Goal: Transaction & Acquisition: Purchase product/service

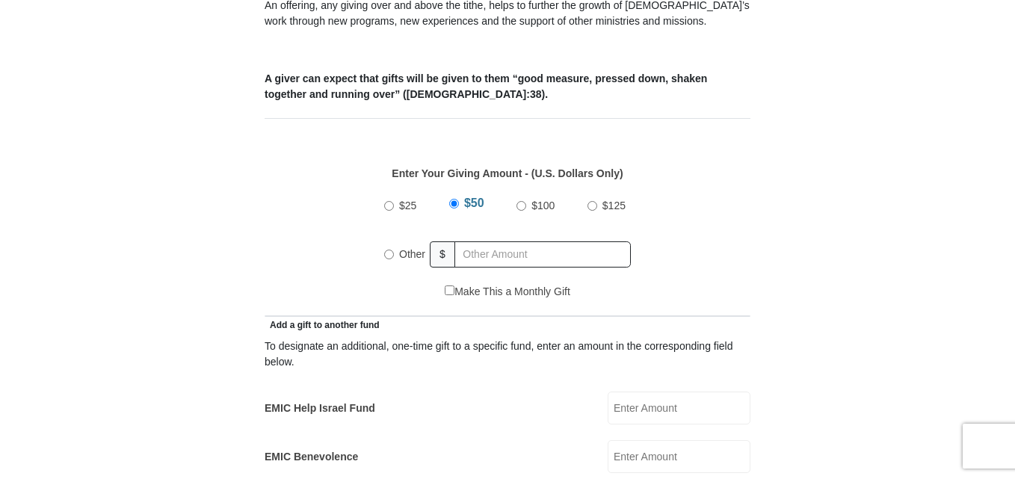
scroll to position [599, 0]
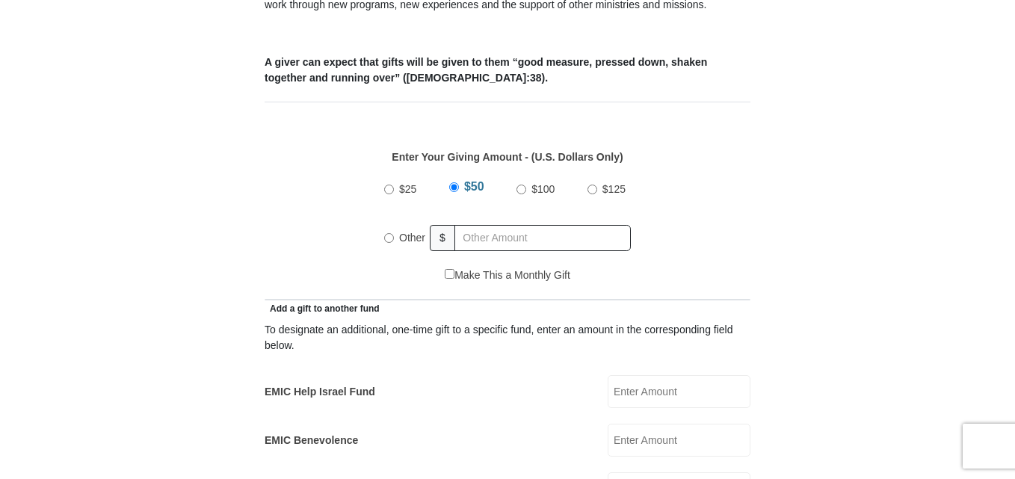
click at [387, 233] on input "Other" at bounding box center [389, 238] width 10 height 10
radio input "true"
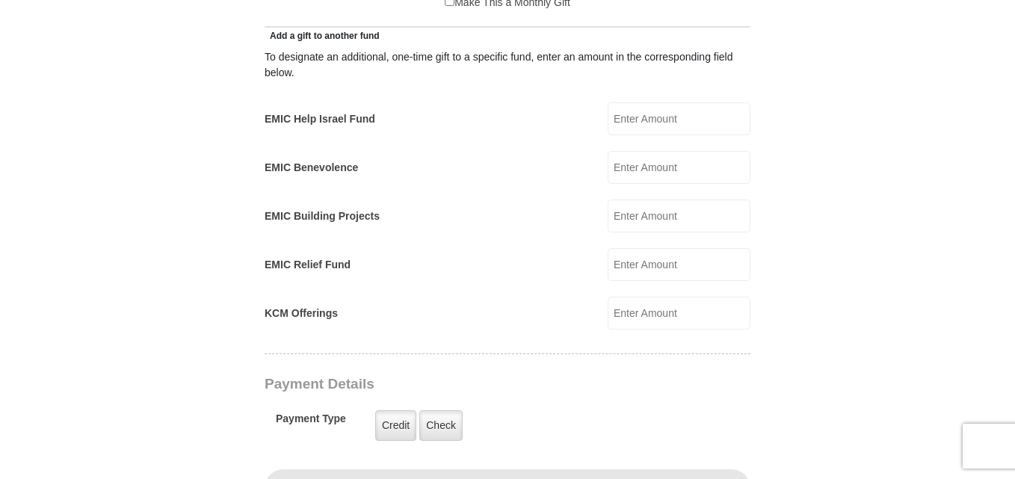
scroll to position [878, 0]
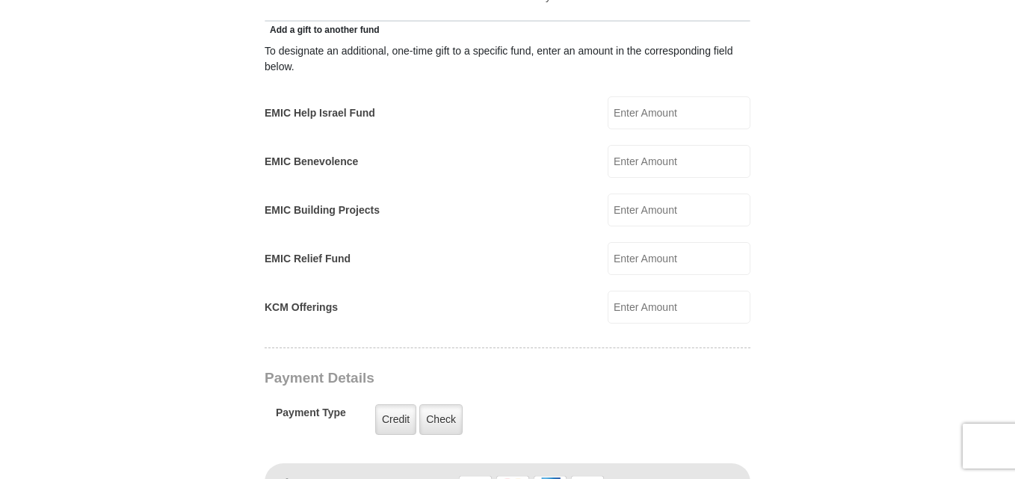
click at [699, 96] on input "EMIC Help Israel Fund" at bounding box center [679, 112] width 143 height 33
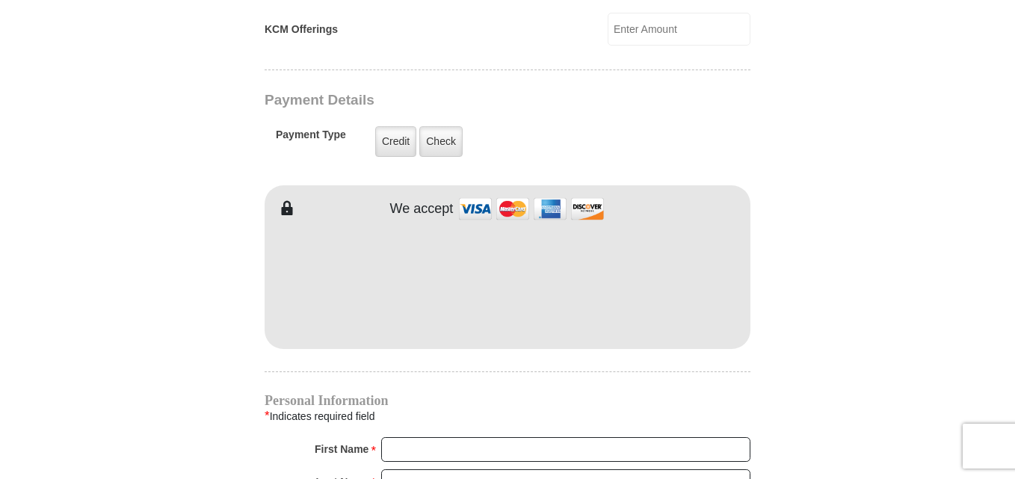
scroll to position [1177, 0]
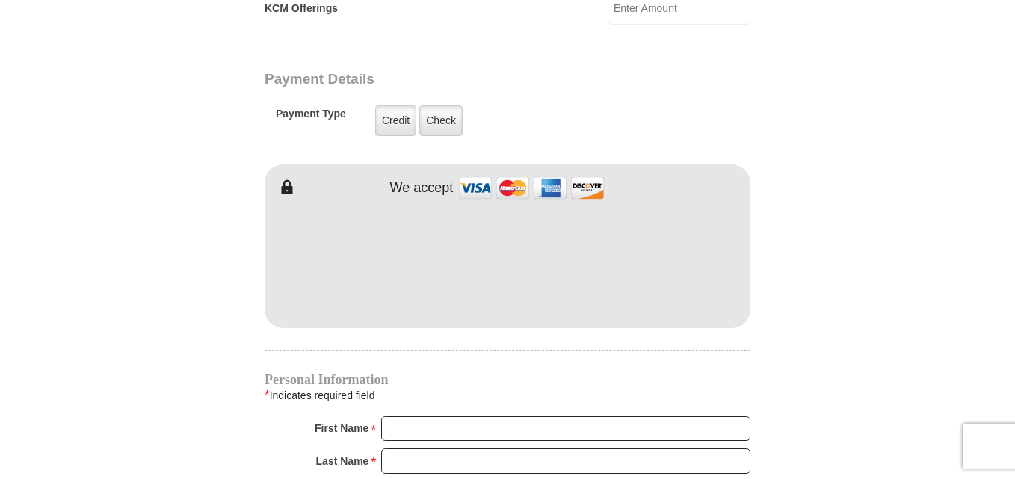
type input "110.00"
type input "[PERSON_NAME]"
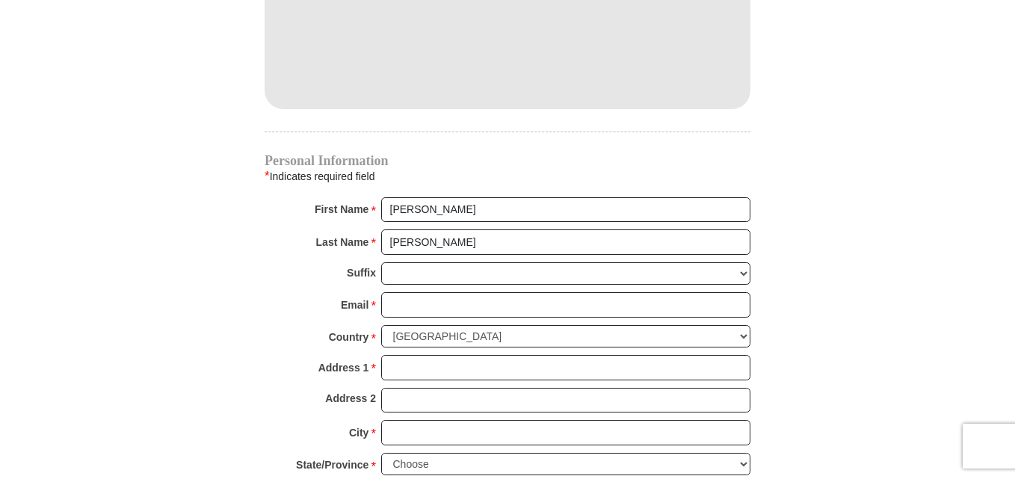
scroll to position [1416, 0]
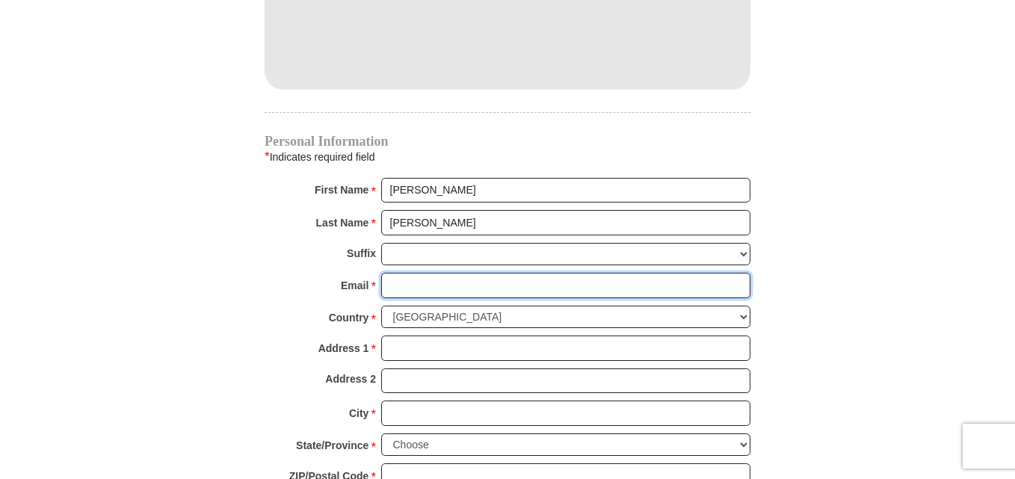
click at [543, 274] on input "Email *" at bounding box center [565, 285] width 369 height 25
type input "[EMAIL_ADDRESS][DOMAIN_NAME]"
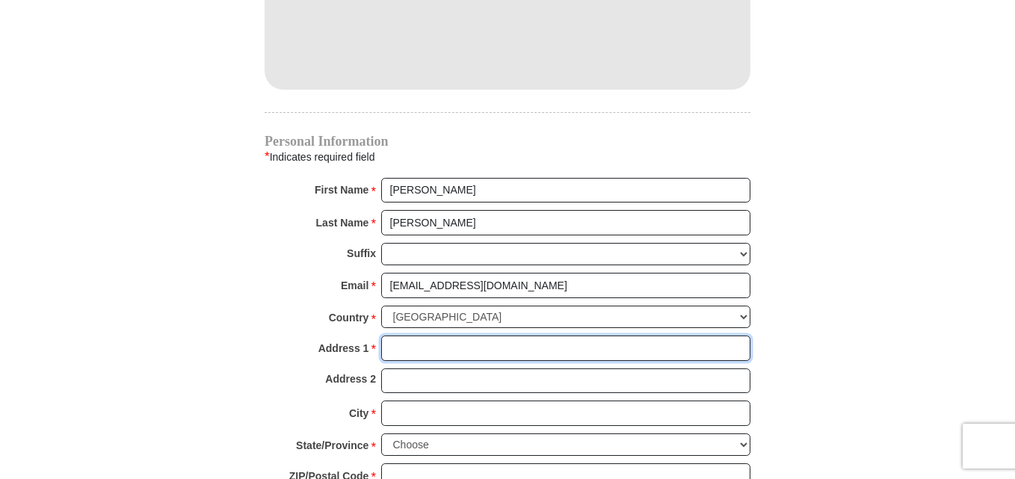
type input "[STREET_ADDRESS]"
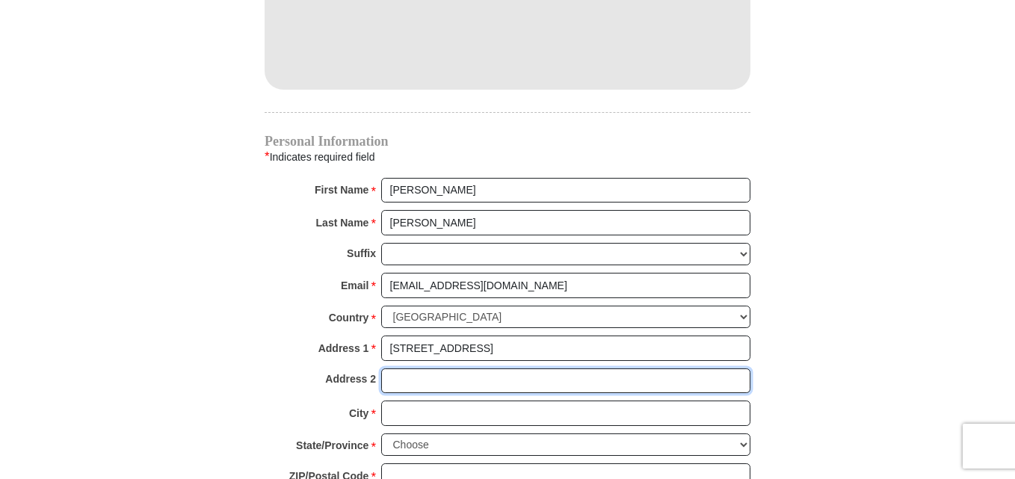
type input "Apt 427"
type input "COLLEGE PARK"
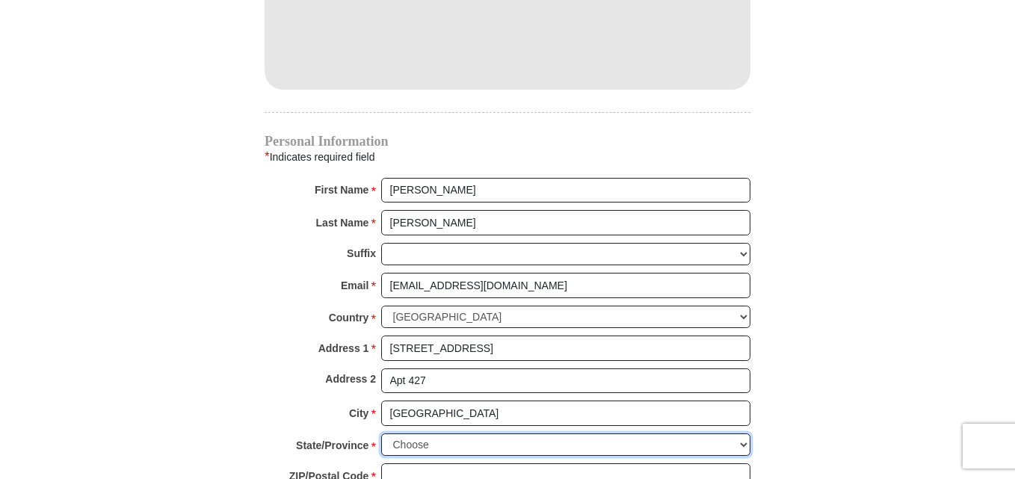
select select "MD"
type input "20740-1205"
type input "3093395184"
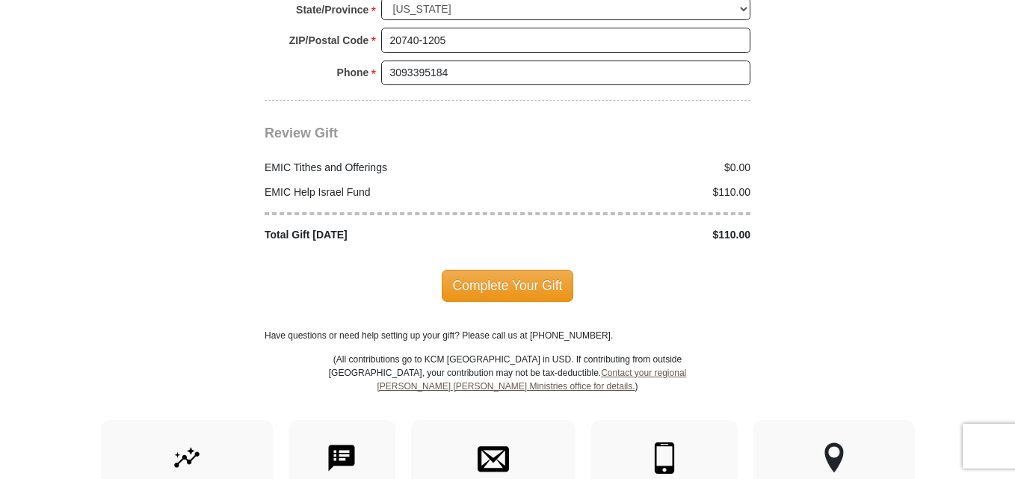
scroll to position [1852, 0]
click at [529, 269] on span "Complete Your Gift" at bounding box center [508, 284] width 132 height 31
